Goal: Information Seeking & Learning: Learn about a topic

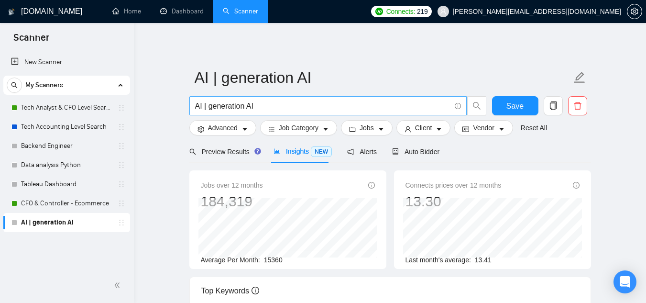
click at [254, 110] on input "AI | generation AI" at bounding box center [322, 106] width 255 height 12
drag, startPoint x: 256, startPoint y: 106, endPoint x: 203, endPoint y: 112, distance: 53.4
click at [203, 112] on span "AI | generation AI" at bounding box center [327, 105] width 277 height 19
type input "AI"
click at [220, 109] on input "AI | generation AI" at bounding box center [322, 106] width 255 height 12
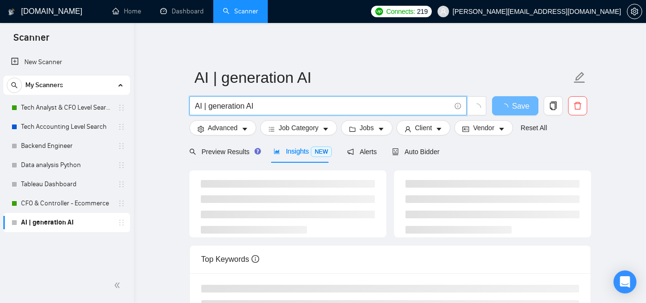
click at [213, 106] on input "AI | generation AI" at bounding box center [322, 106] width 255 height 12
paste input "Marketing Automation"
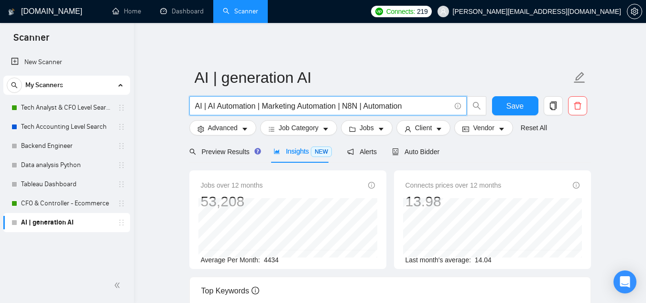
type input "AI | AI Automation | Marketing Automation | N8N | Automation"
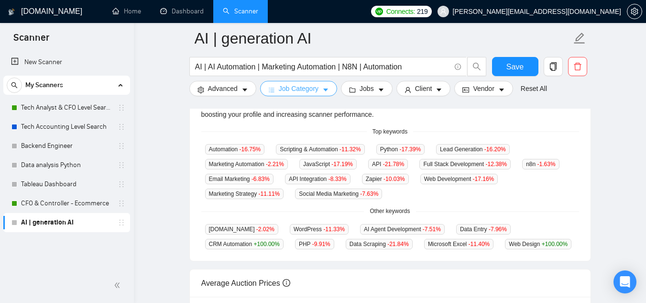
scroll to position [239, 0]
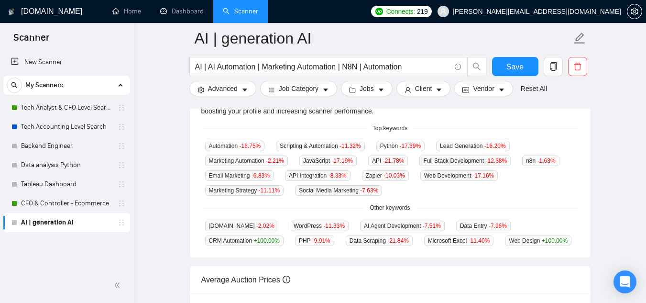
click at [47, 246] on div "New Scanner My Scanners Tech Analyst & CFO Level Search Tech Accounting Level S…" at bounding box center [67, 159] width 134 height 217
